Goal: Transaction & Acquisition: Purchase product/service

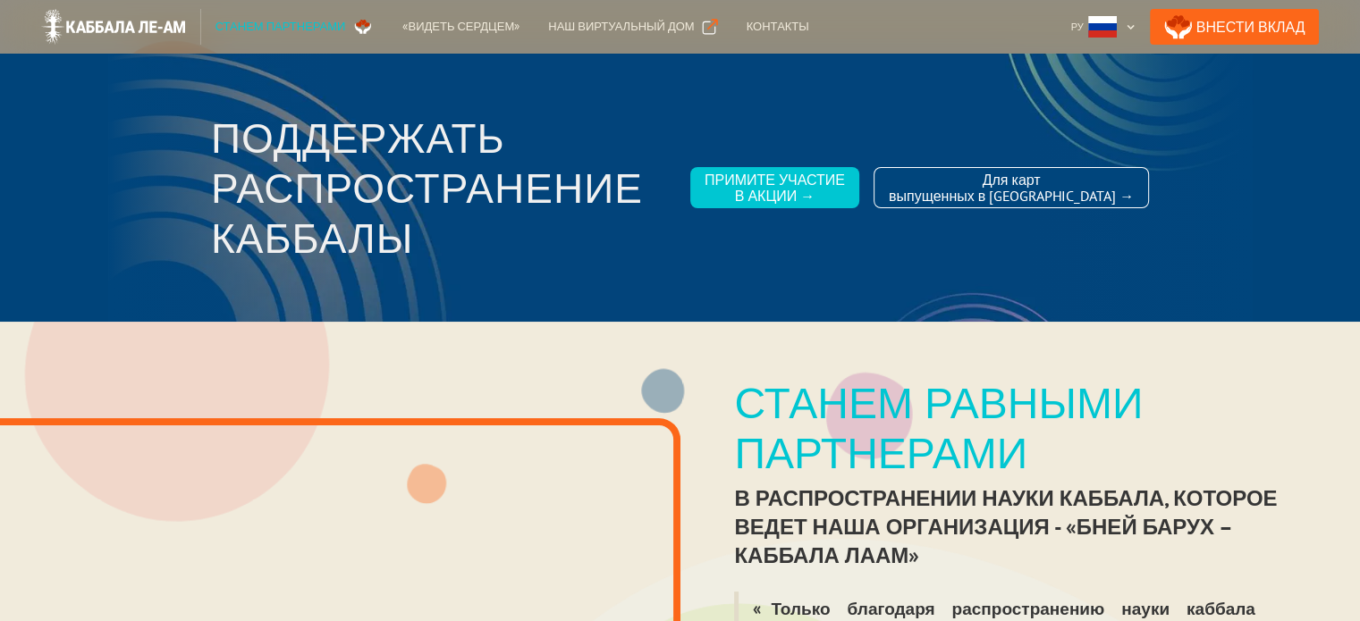
click at [1234, 85] on div at bounding box center [680, 188] width 1145 height 268
click at [1237, 24] on link "Внести Вклад" at bounding box center [1235, 27] width 170 height 36
click at [1289, 151] on div "Поддержать распространение каббалы שוברים את הקירות בינינו ופותחים את הלב Прими…" at bounding box center [680, 188] width 1360 height 268
click at [111, 23] on img at bounding box center [113, 27] width 145 height 36
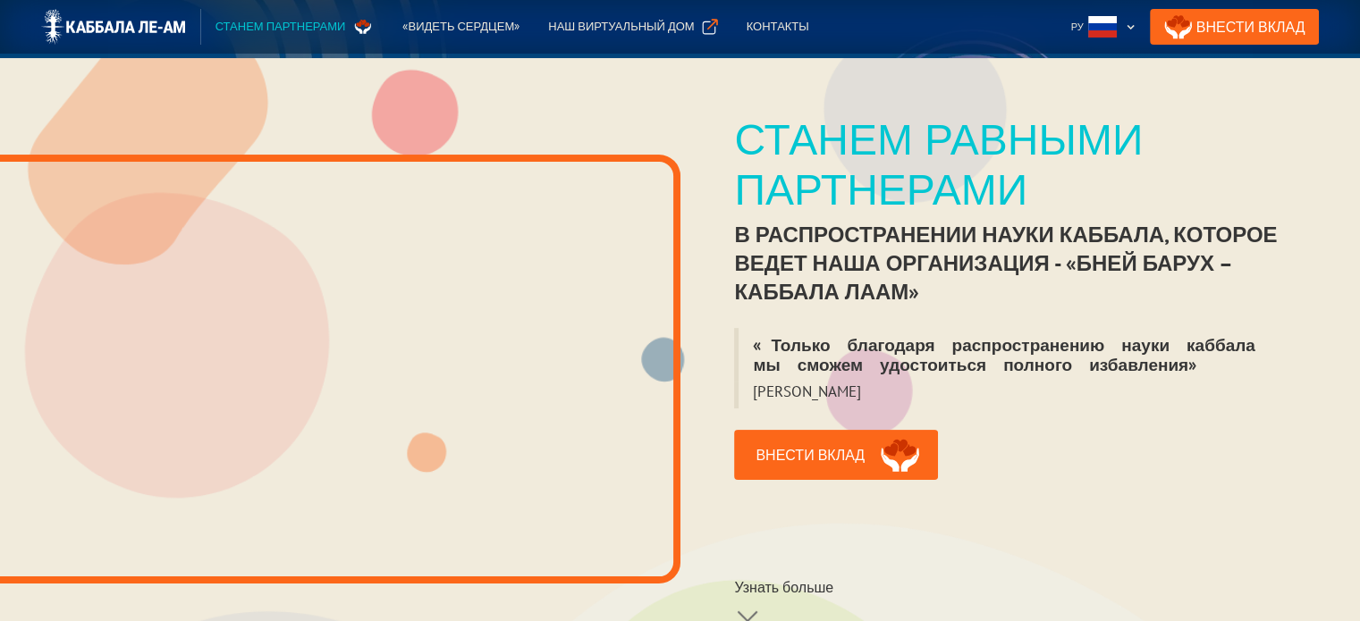
scroll to position [268, 0]
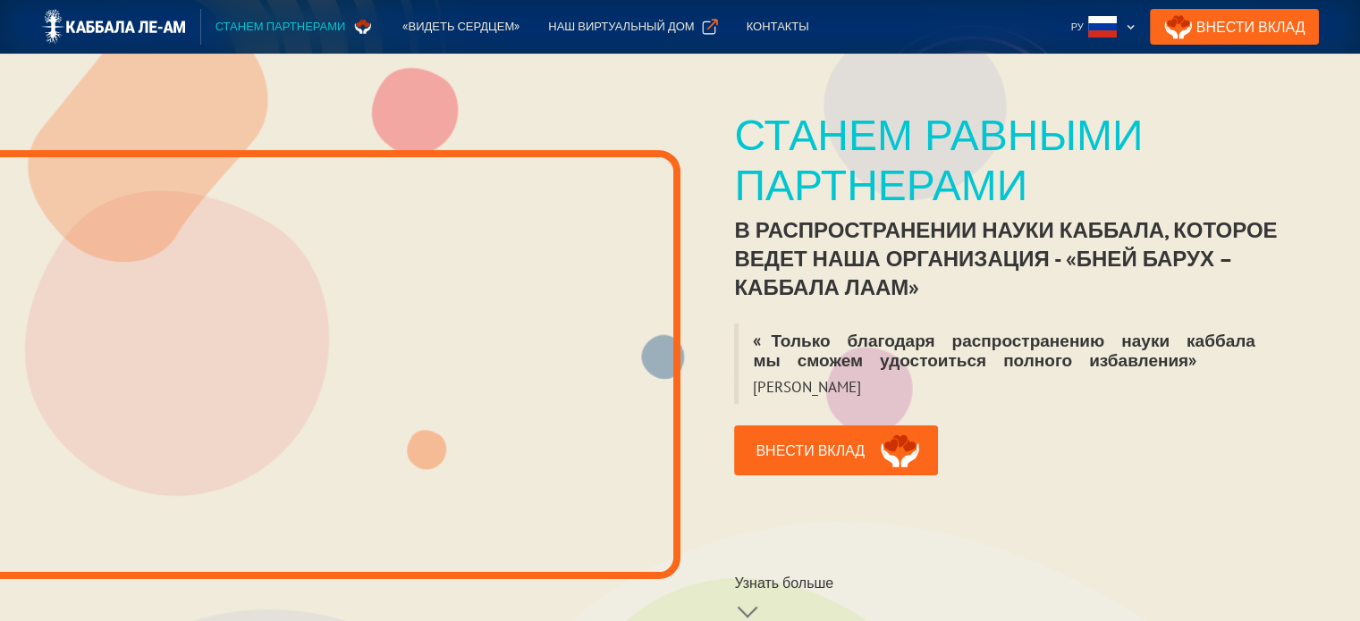
click at [245, 27] on div "Станем партнерами" at bounding box center [281, 27] width 131 height 18
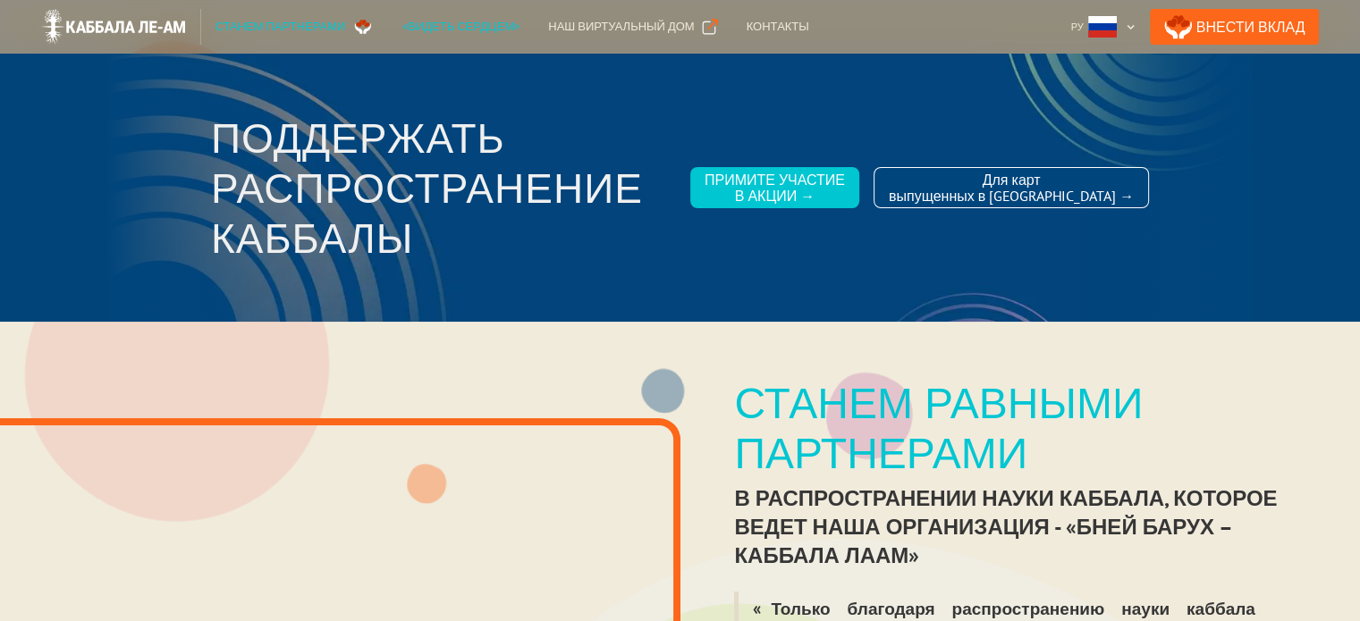
click at [426, 29] on div "«Видеть сердцем»" at bounding box center [460, 27] width 117 height 18
click at [747, 24] on div "Контакты" at bounding box center [778, 27] width 63 height 18
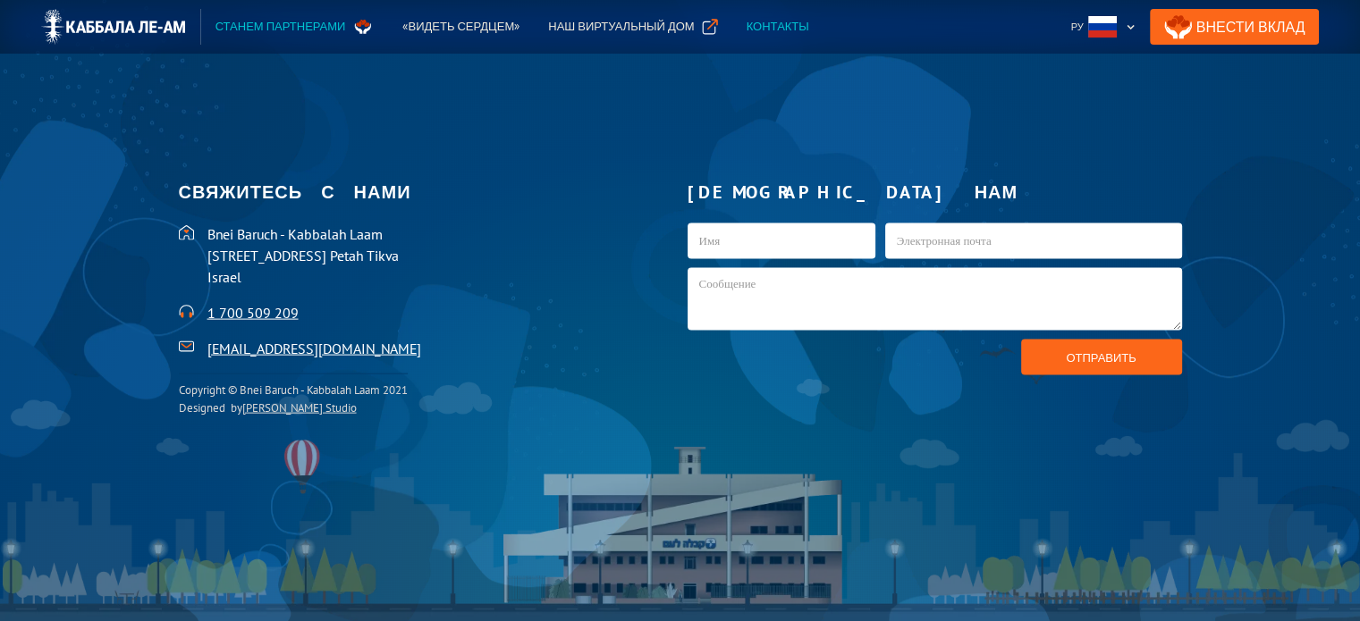
scroll to position [3832, 0]
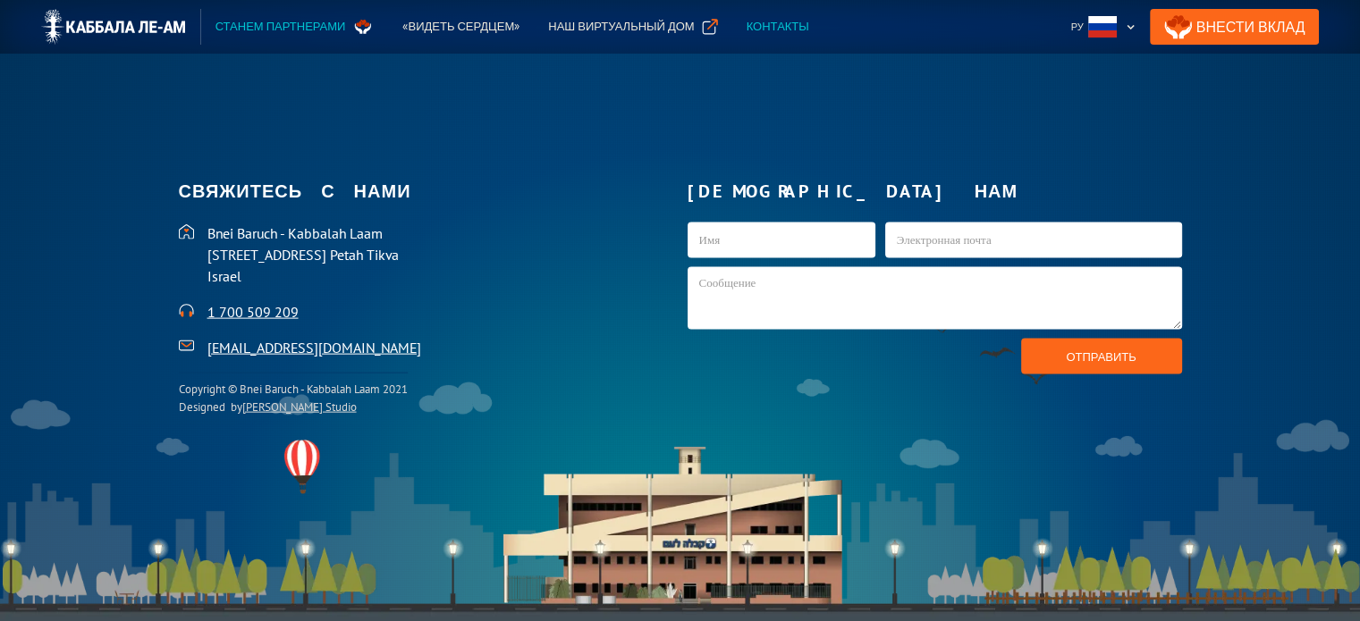
click at [265, 29] on div "Станем партнерами" at bounding box center [281, 27] width 131 height 18
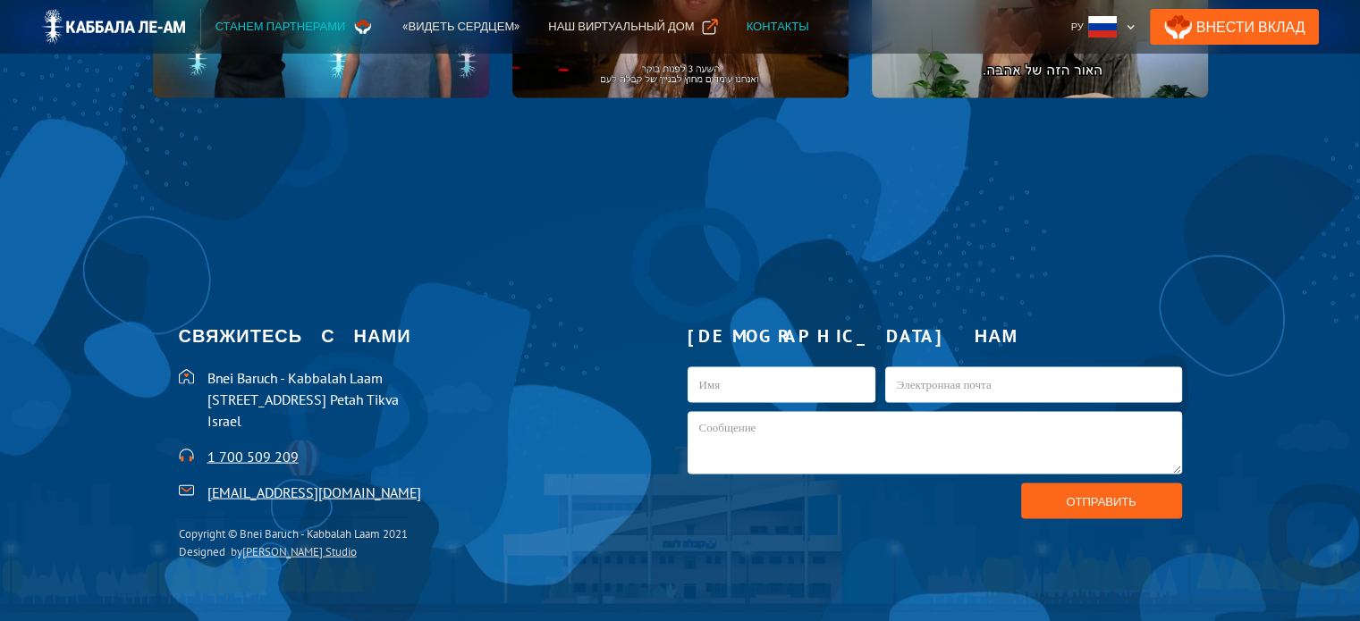
scroll to position [3885, 0]
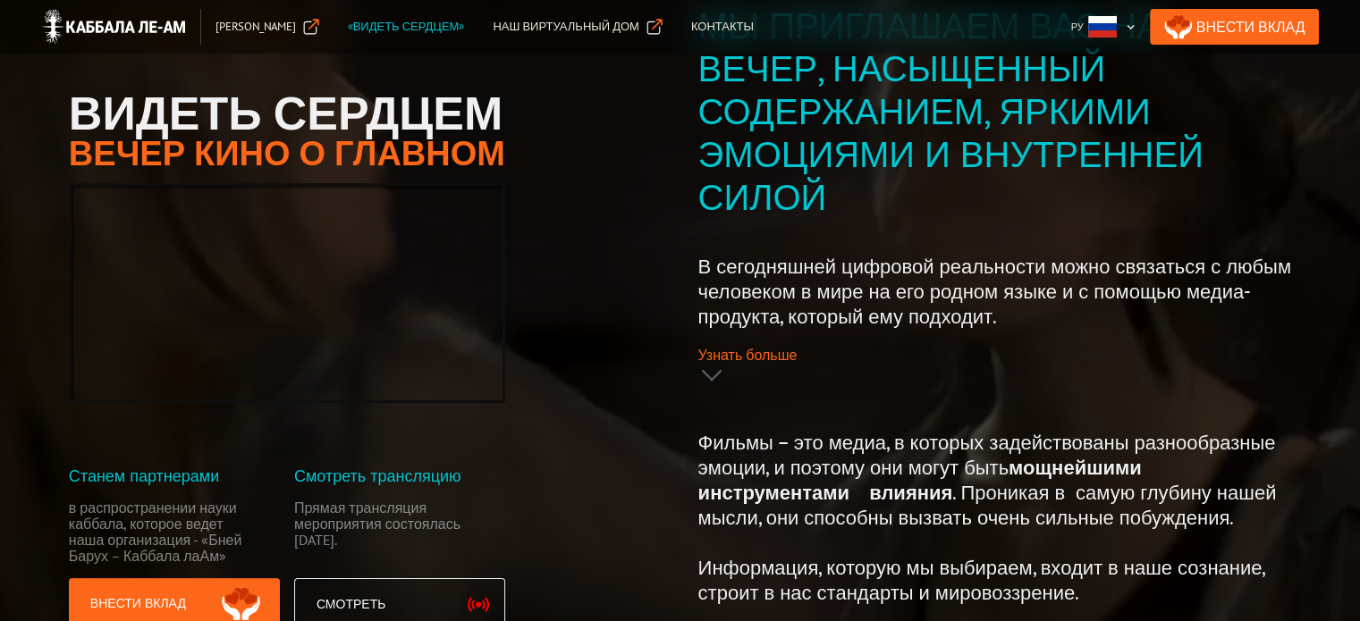
scroll to position [268, 0]
